Goal: Find contact information: Find contact information

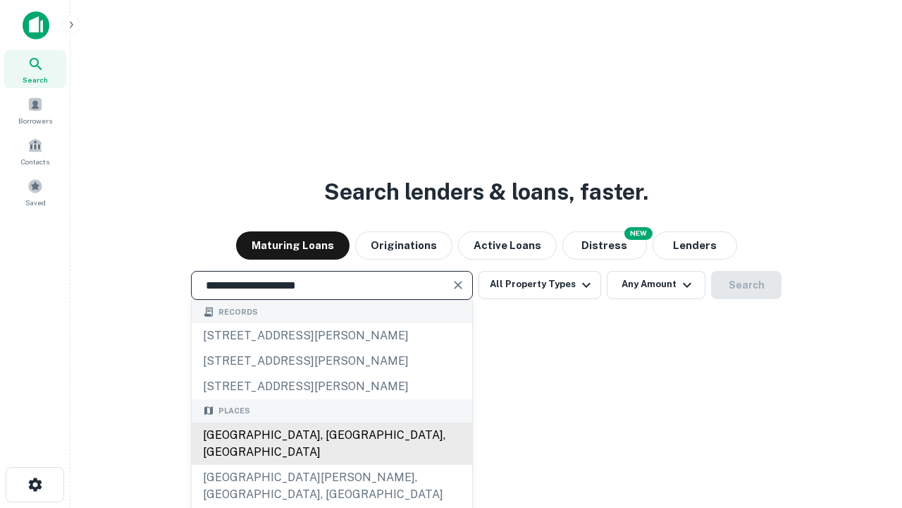
click at [331, 465] on div "Santa Monica, CA, USA" at bounding box center [332, 443] width 281 height 42
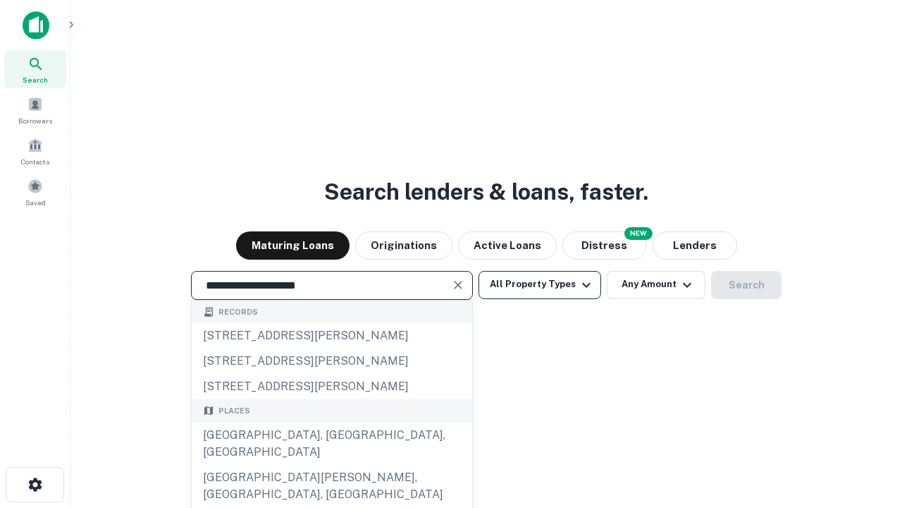
type input "**********"
click at [540, 284] on button "All Property Types" at bounding box center [540, 285] width 123 height 28
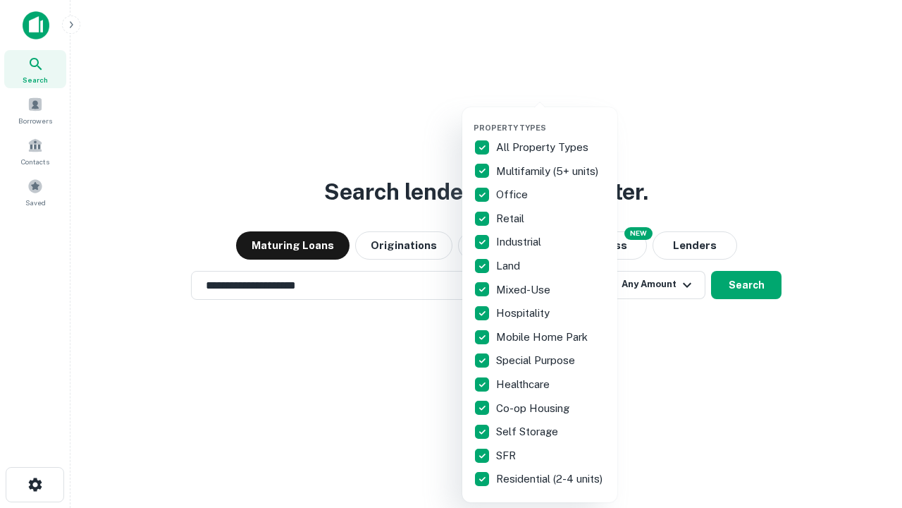
click at [551, 118] on button "button" at bounding box center [551, 118] width 155 height 1
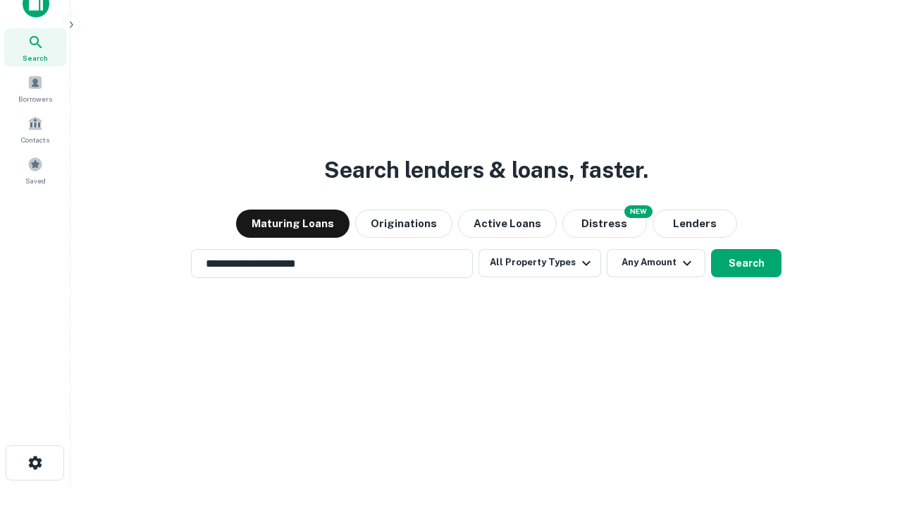
scroll to position [8, 170]
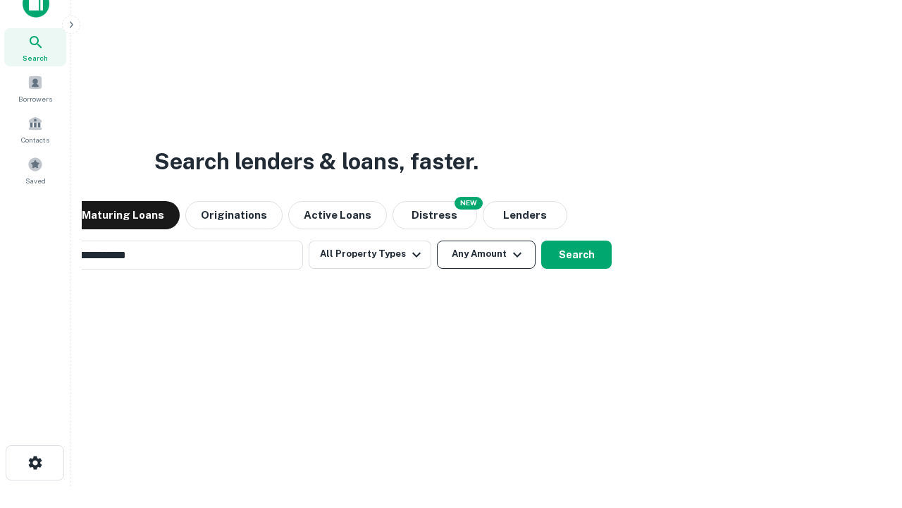
click at [437, 240] on button "Any Amount" at bounding box center [486, 254] width 99 height 28
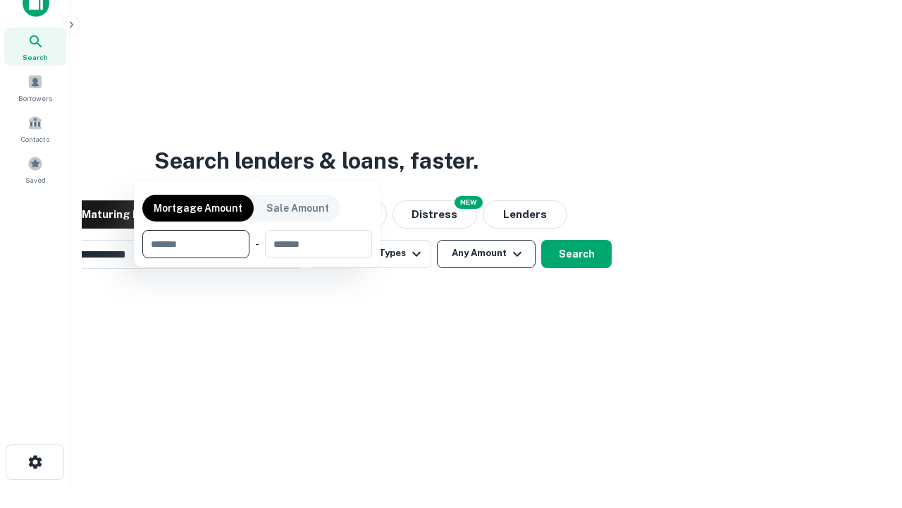
scroll to position [102, 399]
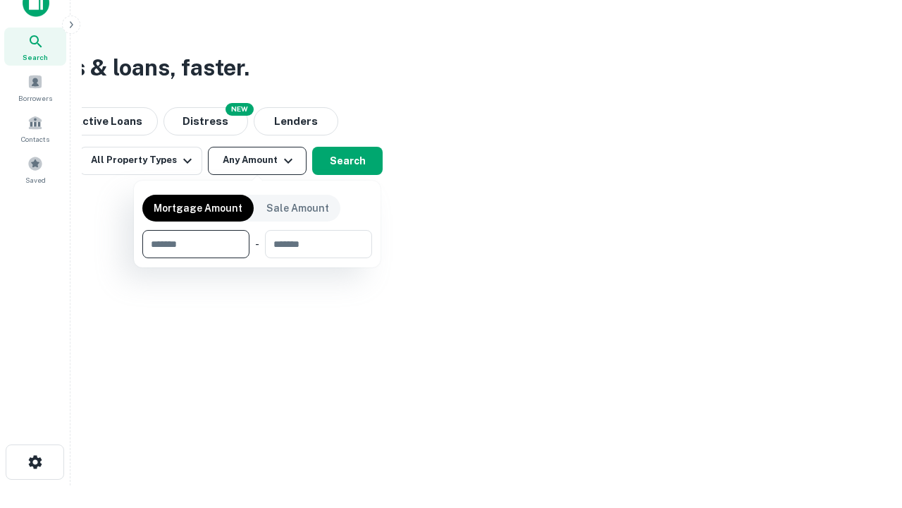
type input "*******"
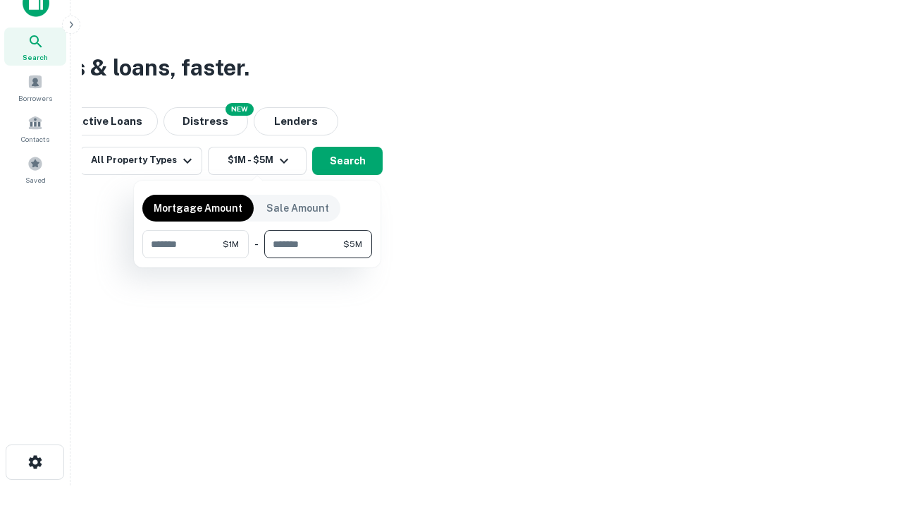
type input "*******"
click at [257, 258] on button "button" at bounding box center [257, 258] width 230 height 1
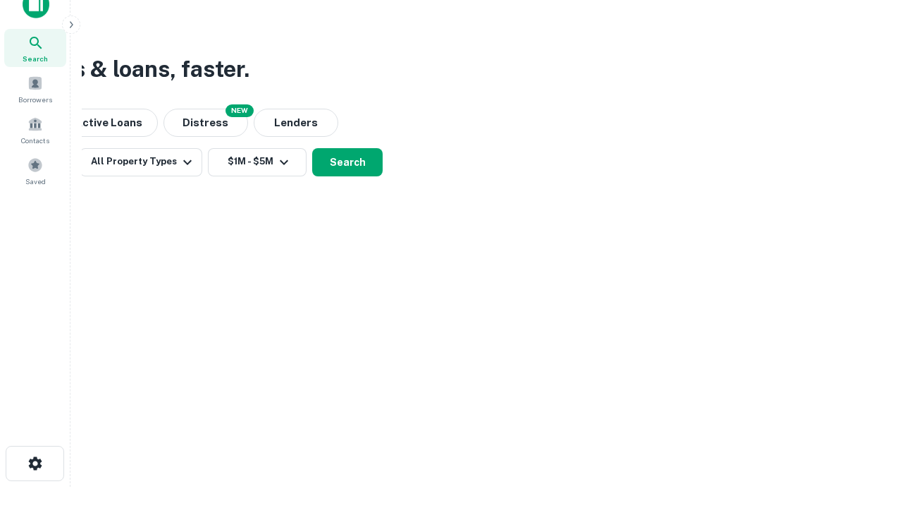
scroll to position [8, 260]
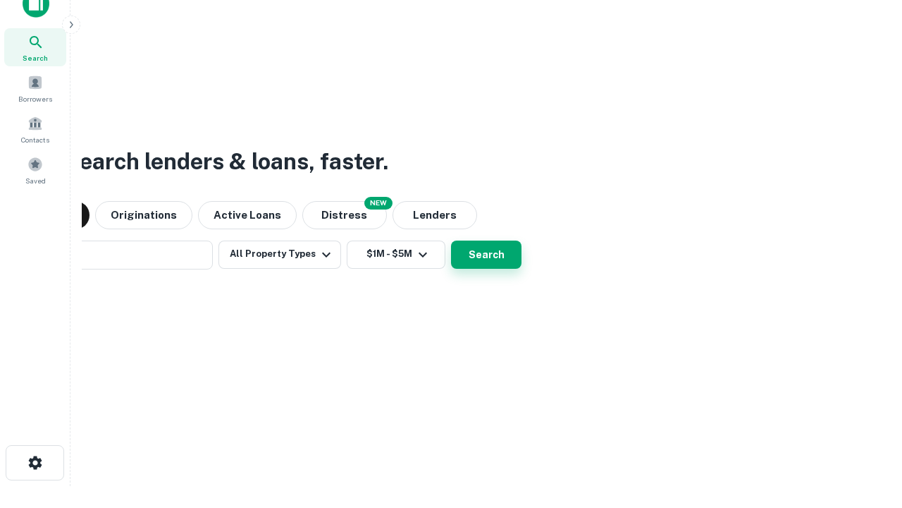
click at [451, 240] on button "Search" at bounding box center [486, 254] width 70 height 28
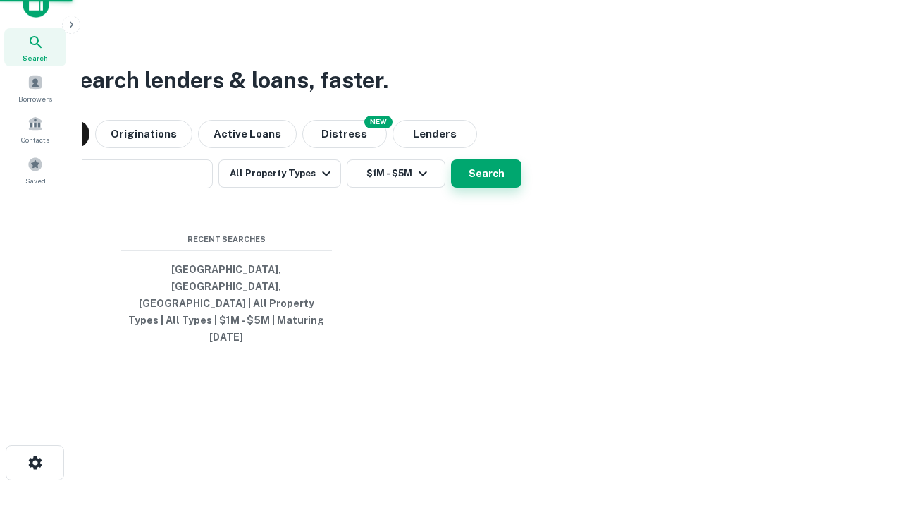
scroll to position [37, 399]
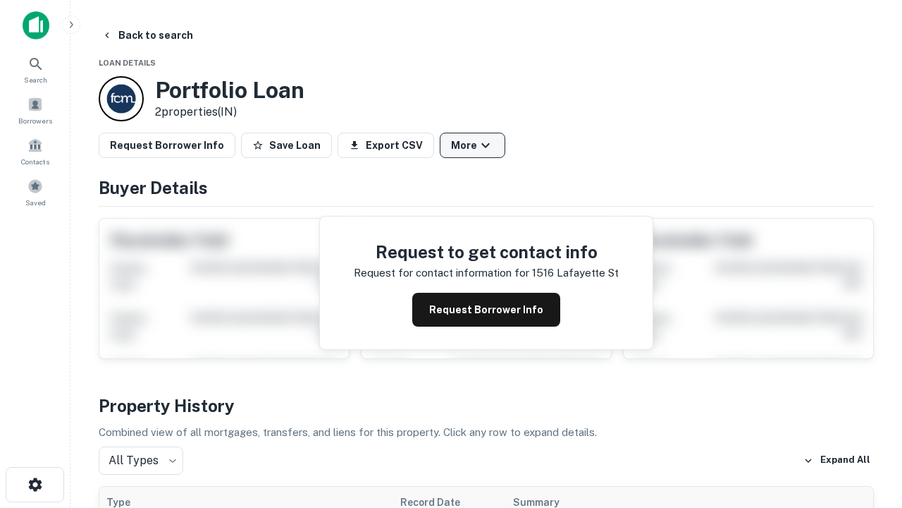
click at [472, 145] on button "More" at bounding box center [473, 145] width 66 height 25
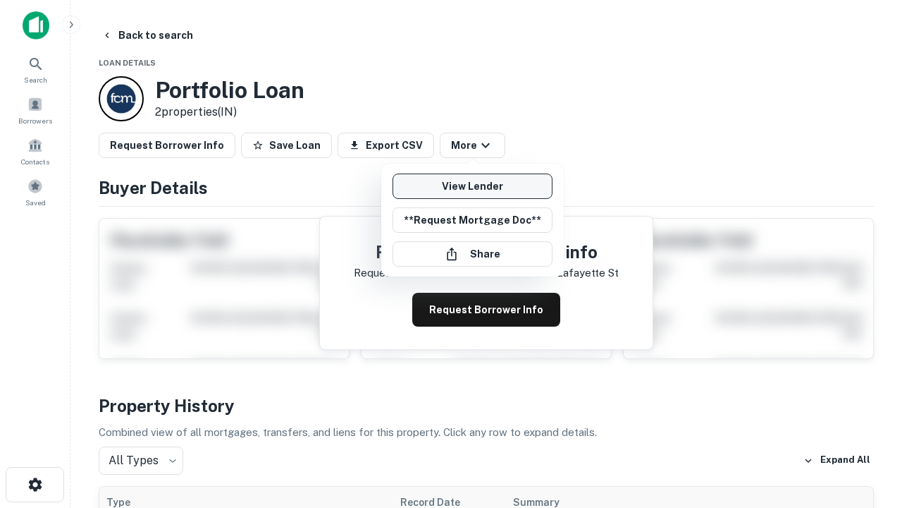
click at [472, 186] on link "View Lender" at bounding box center [473, 185] width 160 height 25
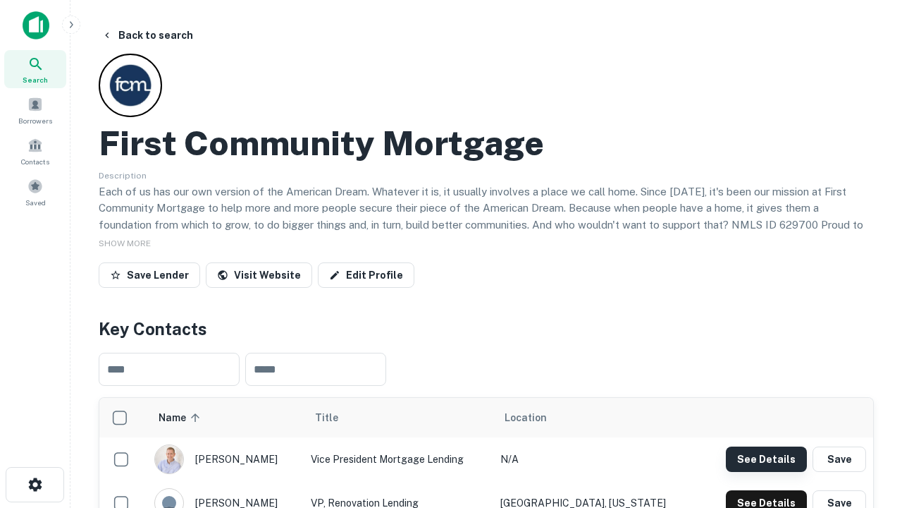
click at [766, 458] on button "See Details" at bounding box center [766, 458] width 81 height 25
click at [35, 484] on icon "button" at bounding box center [35, 484] width 17 height 17
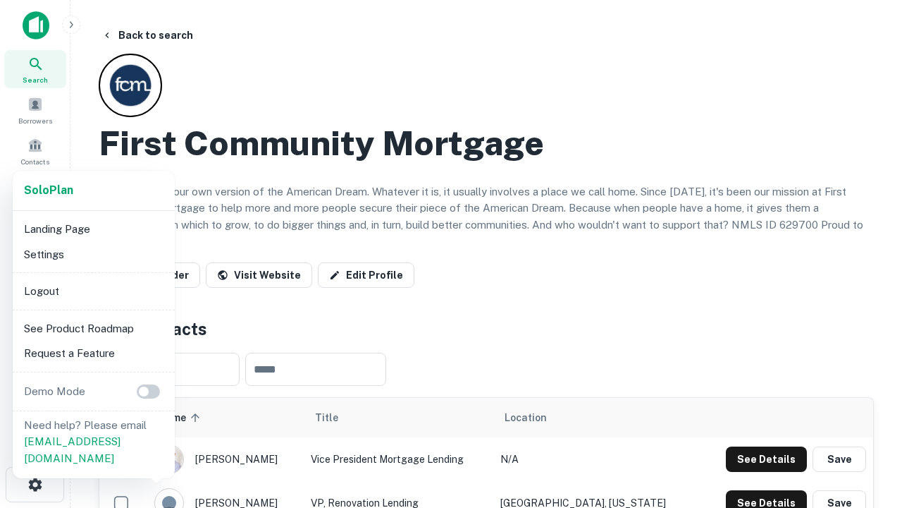
click at [93, 290] on li "Logout" at bounding box center [93, 290] width 151 height 25
